Goal: Transaction & Acquisition: Subscribe to service/newsletter

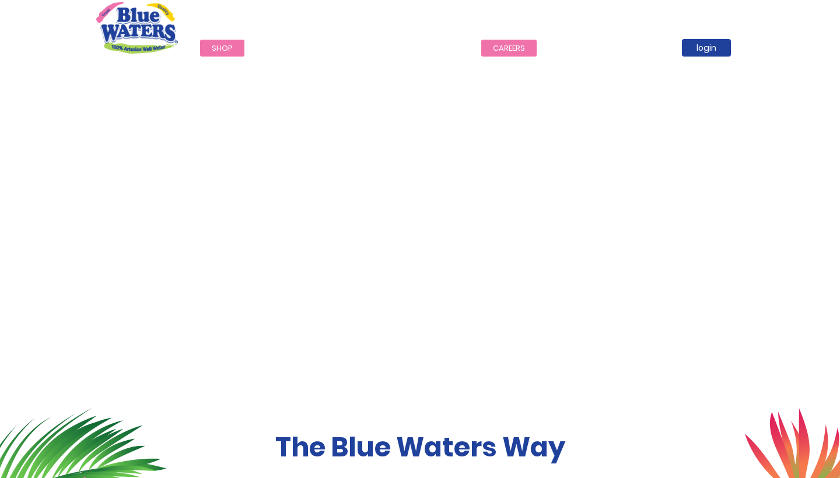
click at [511, 50] on link "careers" at bounding box center [508, 48] width 55 height 17
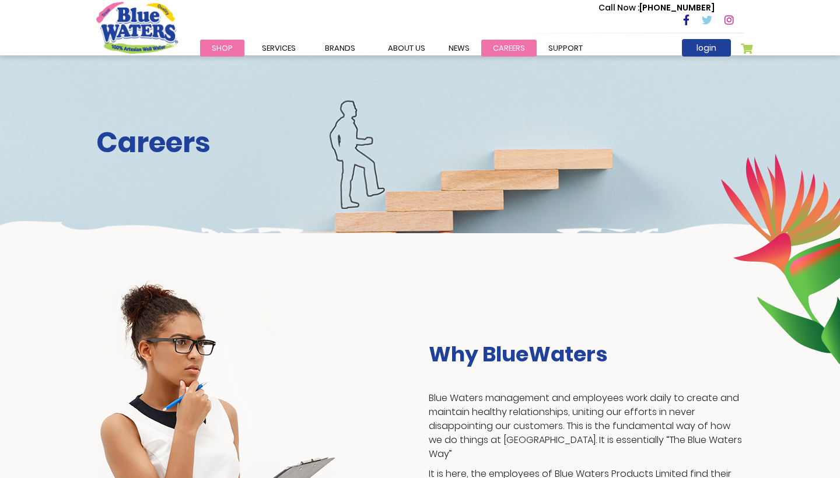
click at [490, 42] on link "careers" at bounding box center [508, 48] width 55 height 17
click at [405, 43] on link "about us" at bounding box center [406, 48] width 61 height 17
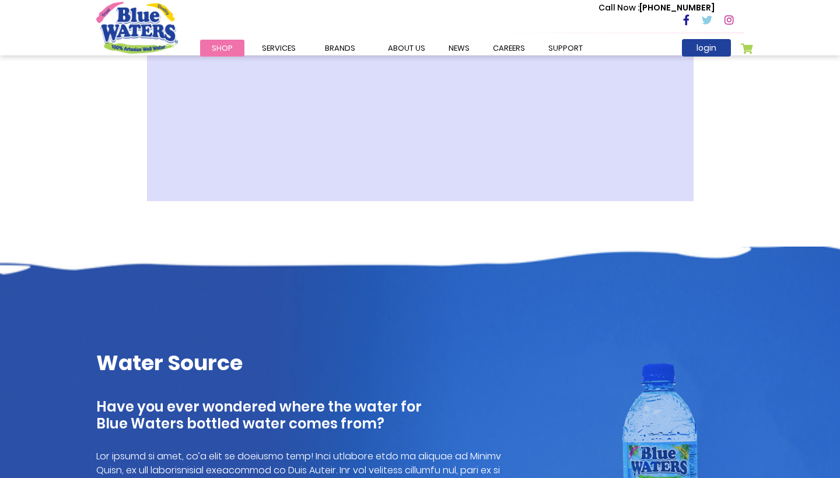
scroll to position [206, 0]
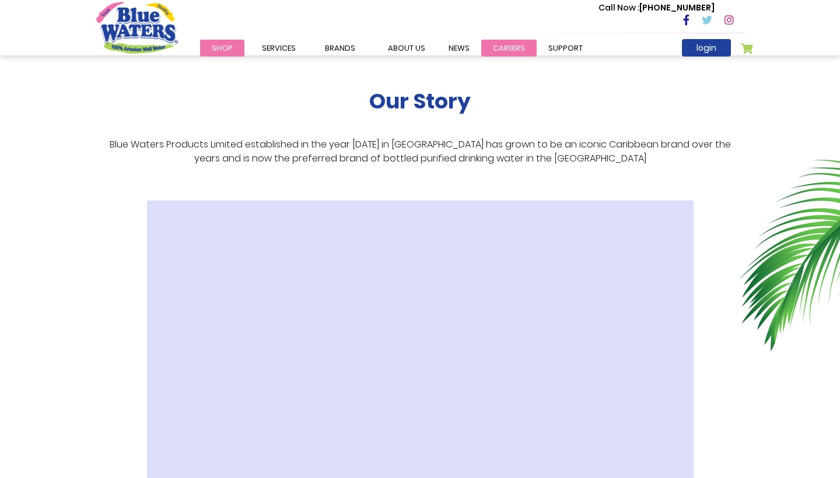
click at [496, 49] on link "careers" at bounding box center [508, 48] width 55 height 17
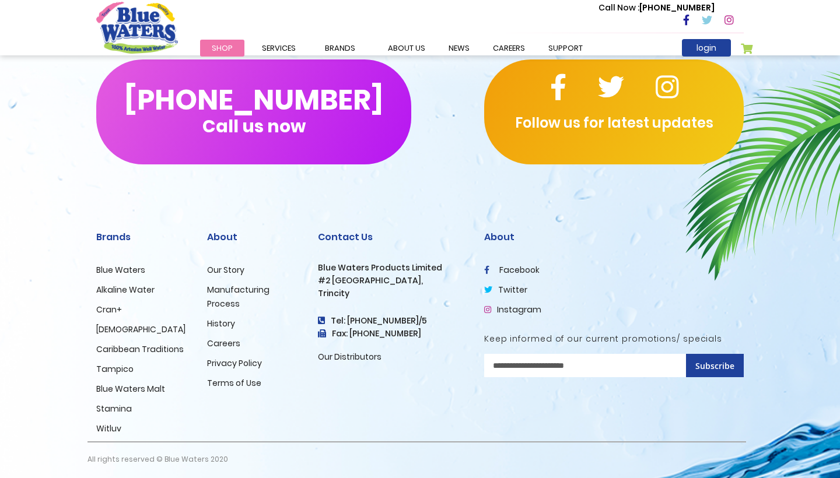
scroll to position [1134, 0]
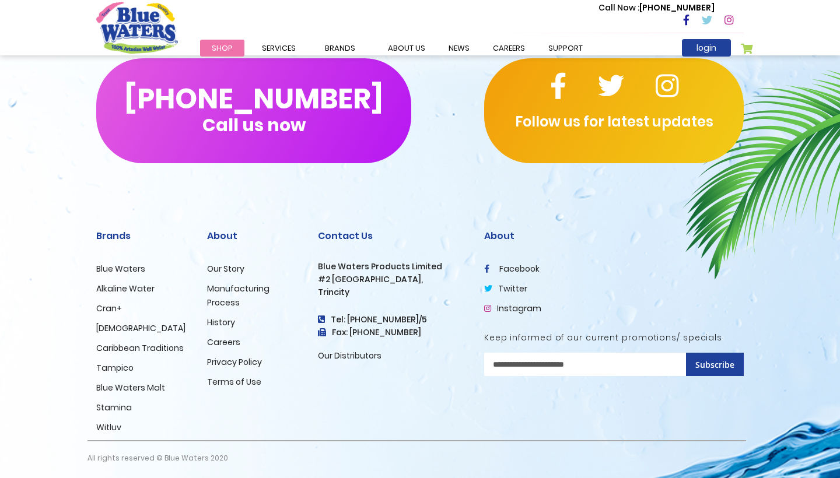
click at [621, 363] on input "Sign Up for Our Newsletter:" at bounding box center [614, 364] width 260 height 23
type input "**********"
click at [700, 360] on span "Subscribe" at bounding box center [714, 364] width 39 height 11
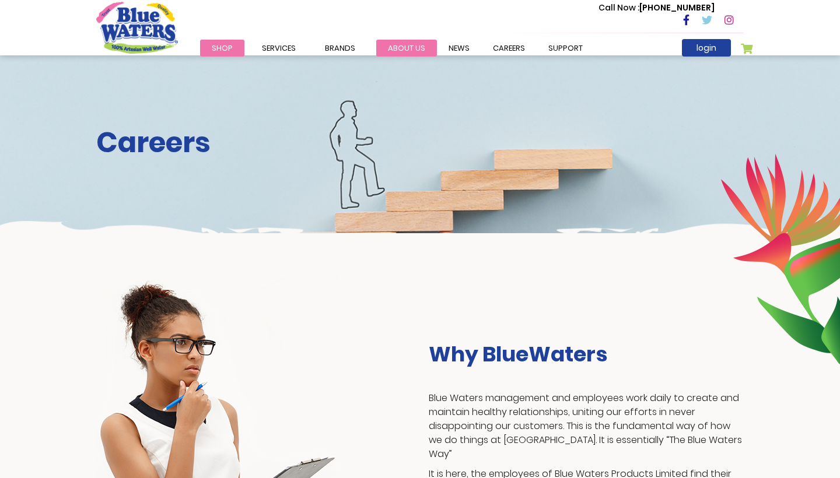
click at [402, 41] on link "about us" at bounding box center [406, 48] width 61 height 17
